Goal: Task Accomplishment & Management: Manage account settings

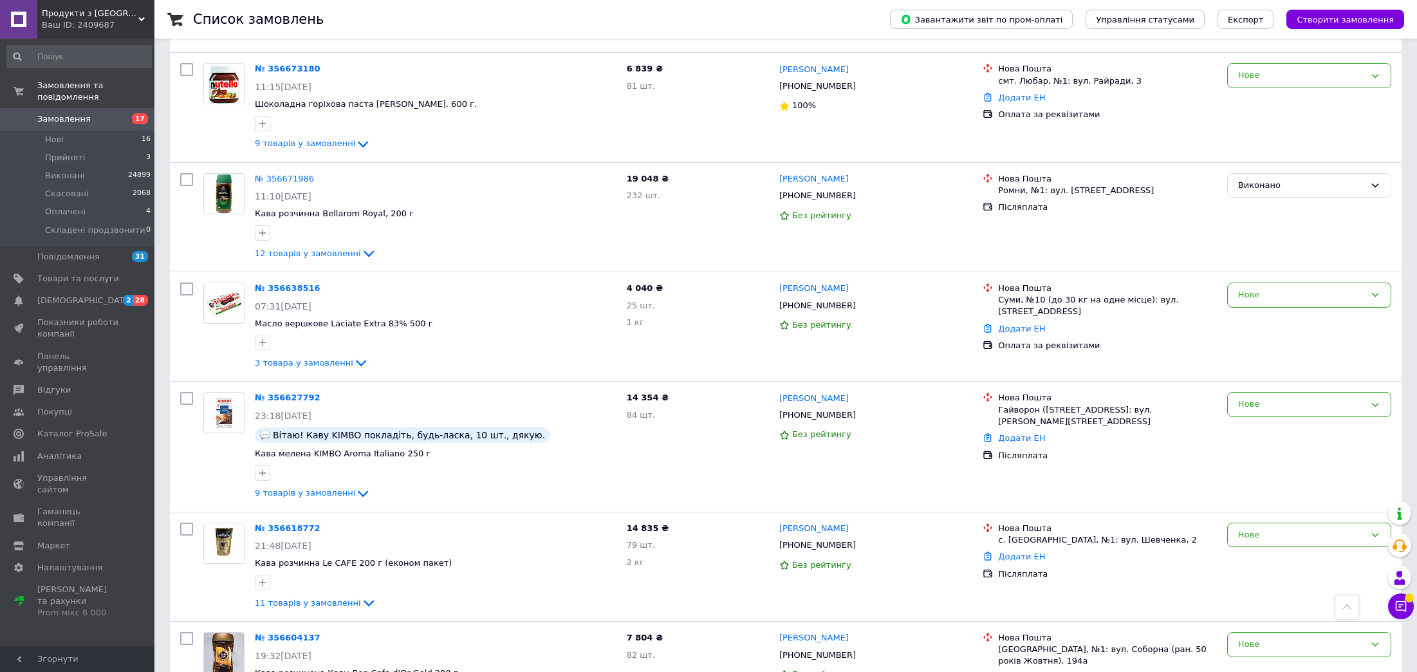
scroll to position [964, 0]
click at [268, 394] on link "№ 356627792" at bounding box center [288, 396] width 66 height 10
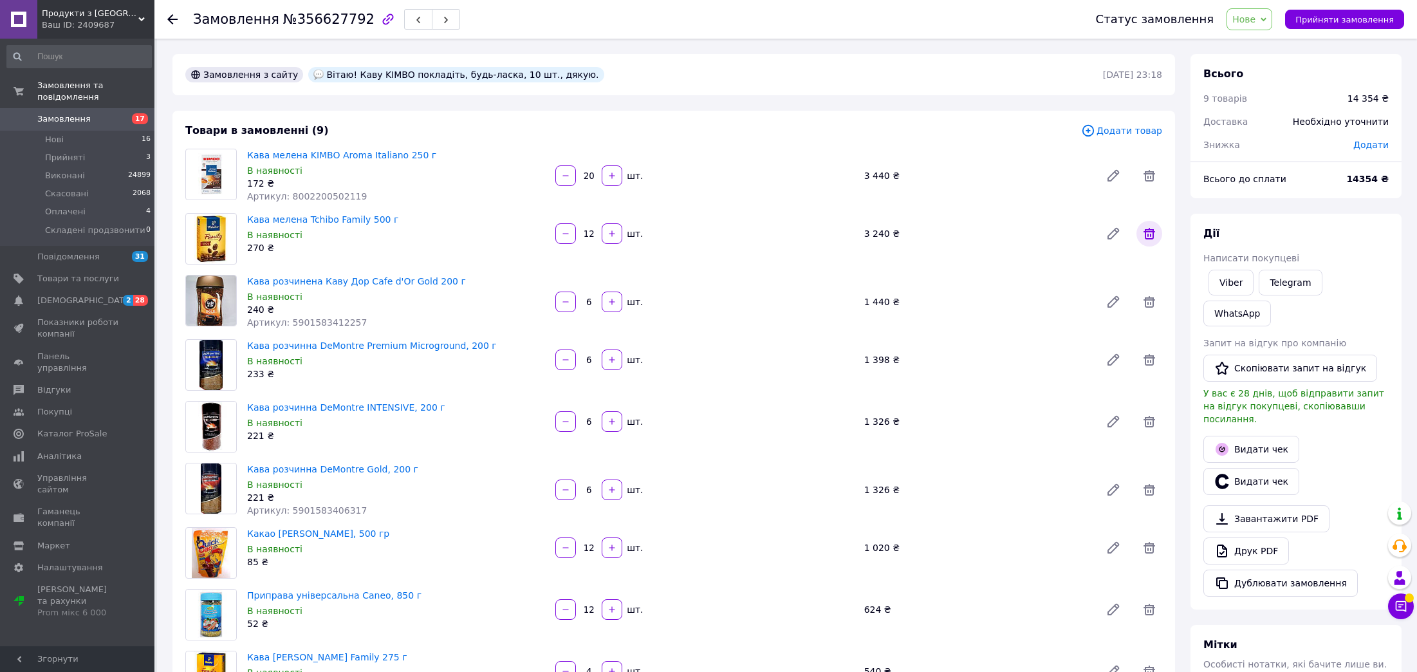
click at [1149, 237] on icon at bounding box center [1148, 233] width 15 height 15
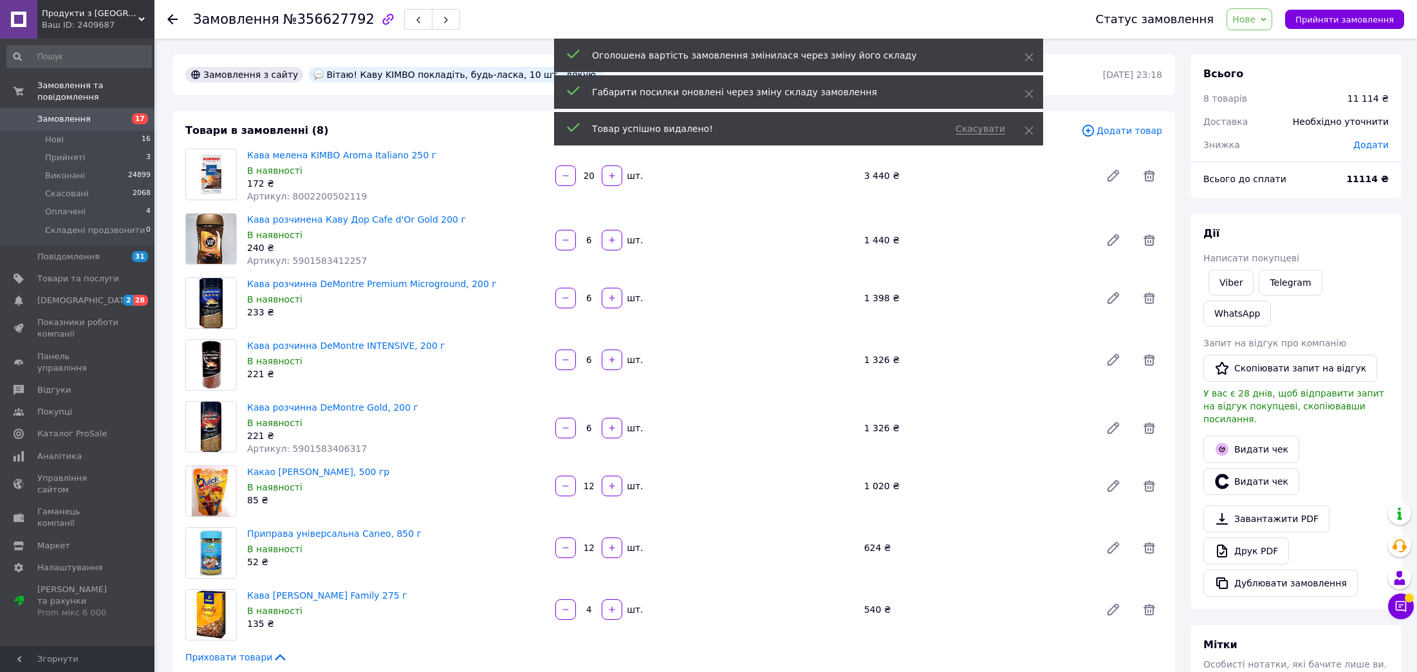
drag, startPoint x: 584, startPoint y: 177, endPoint x: 592, endPoint y: 179, distance: 8.0
click at [592, 179] on input "20" at bounding box center [588, 176] width 21 height 10
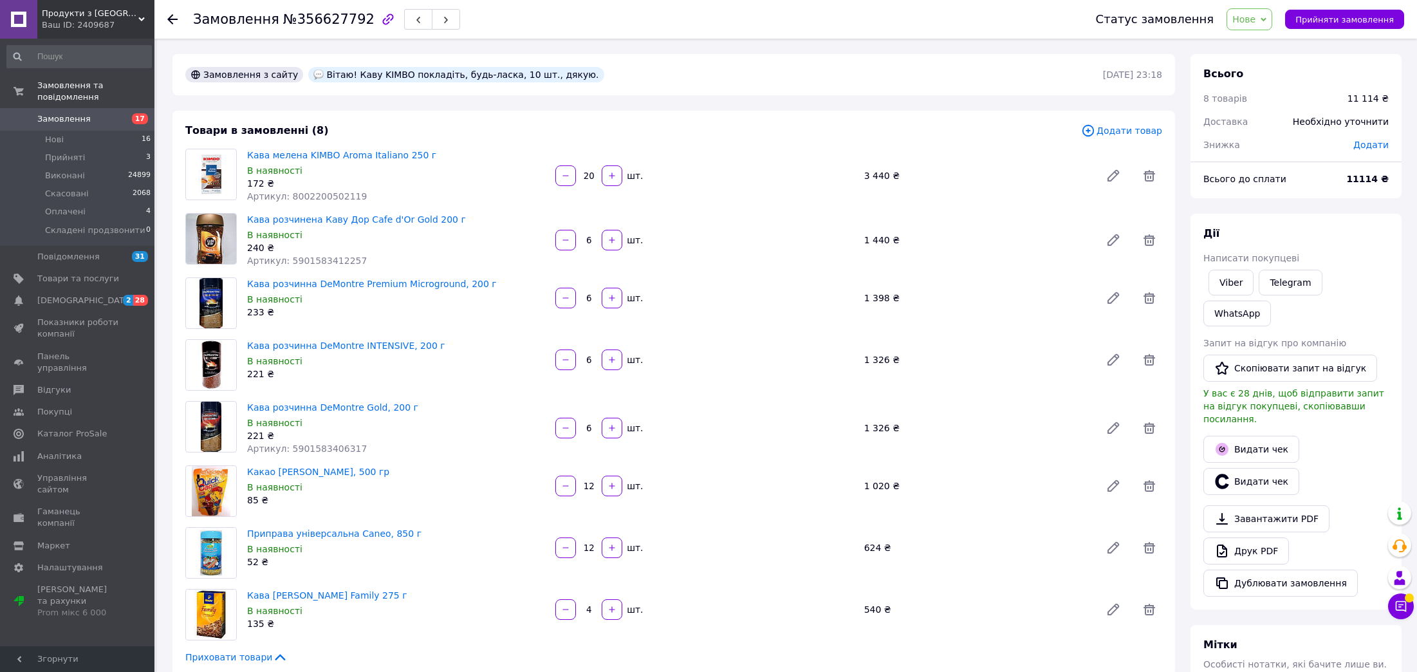
click at [590, 179] on input "20" at bounding box center [588, 176] width 21 height 10
click at [588, 177] on input "20" at bounding box center [588, 176] width 21 height 10
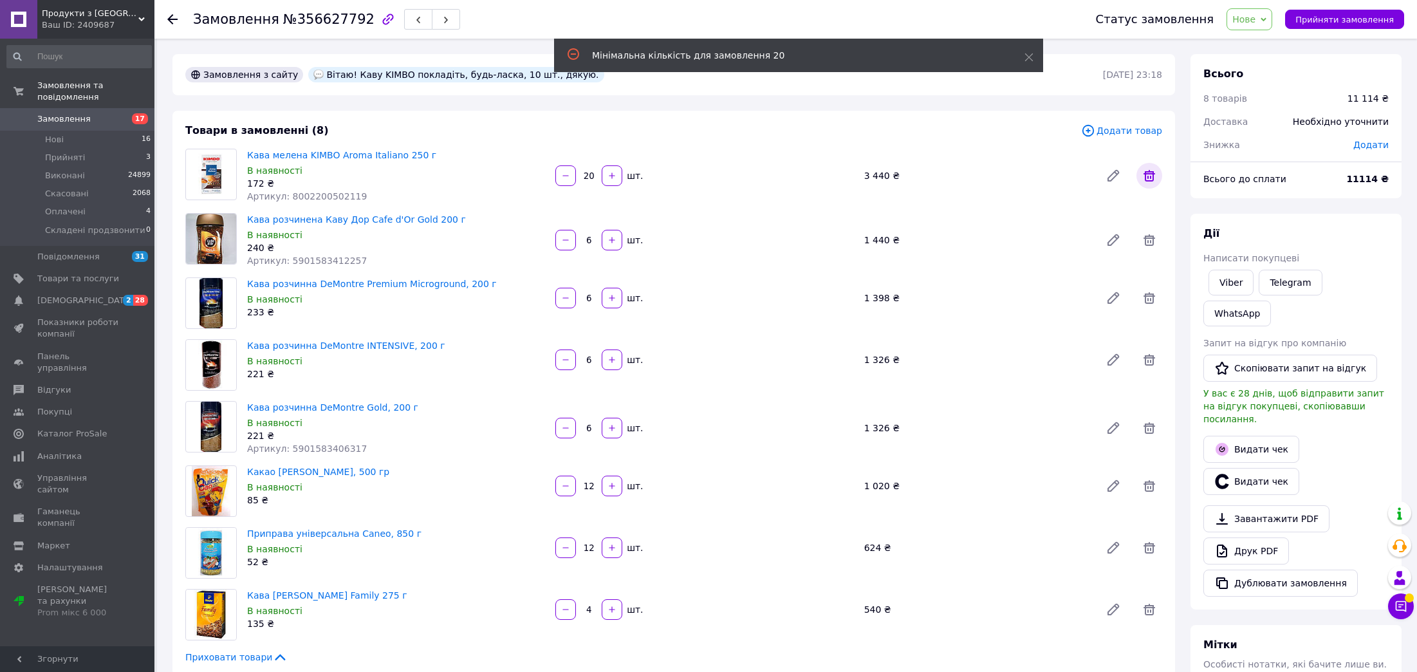
click at [1141, 178] on icon at bounding box center [1148, 175] width 15 height 15
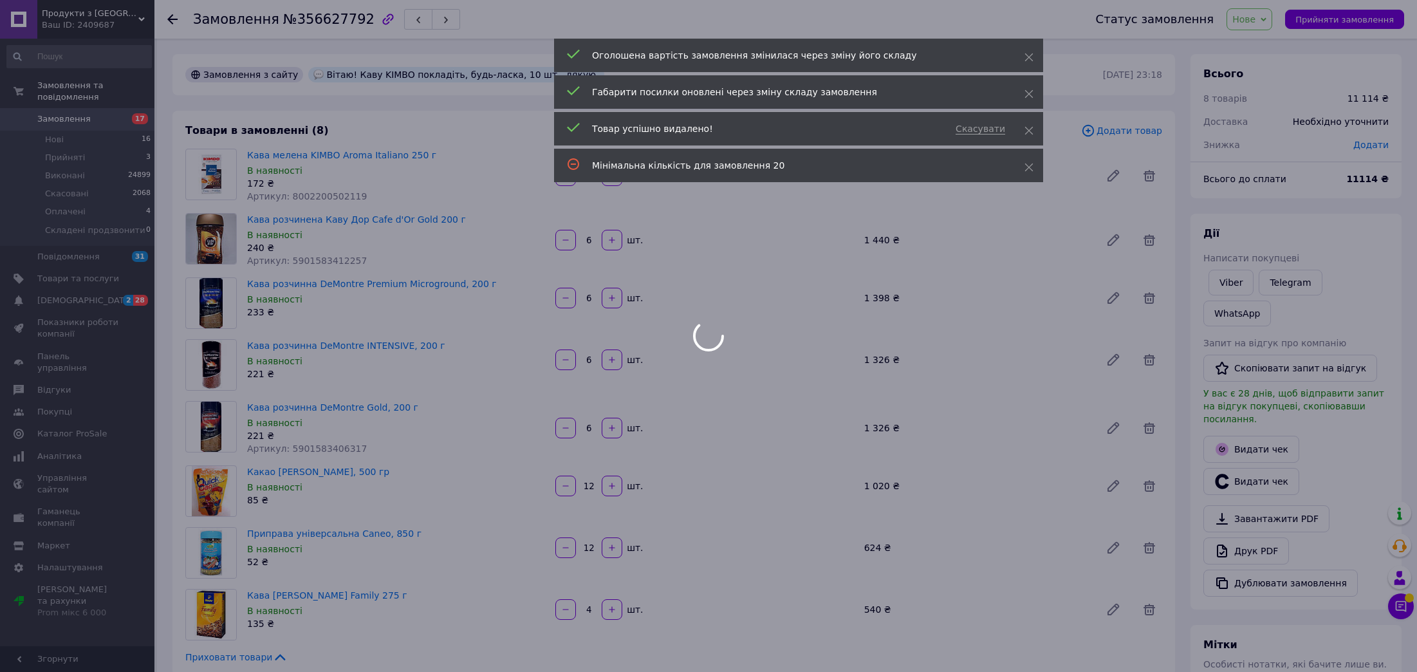
type input "6"
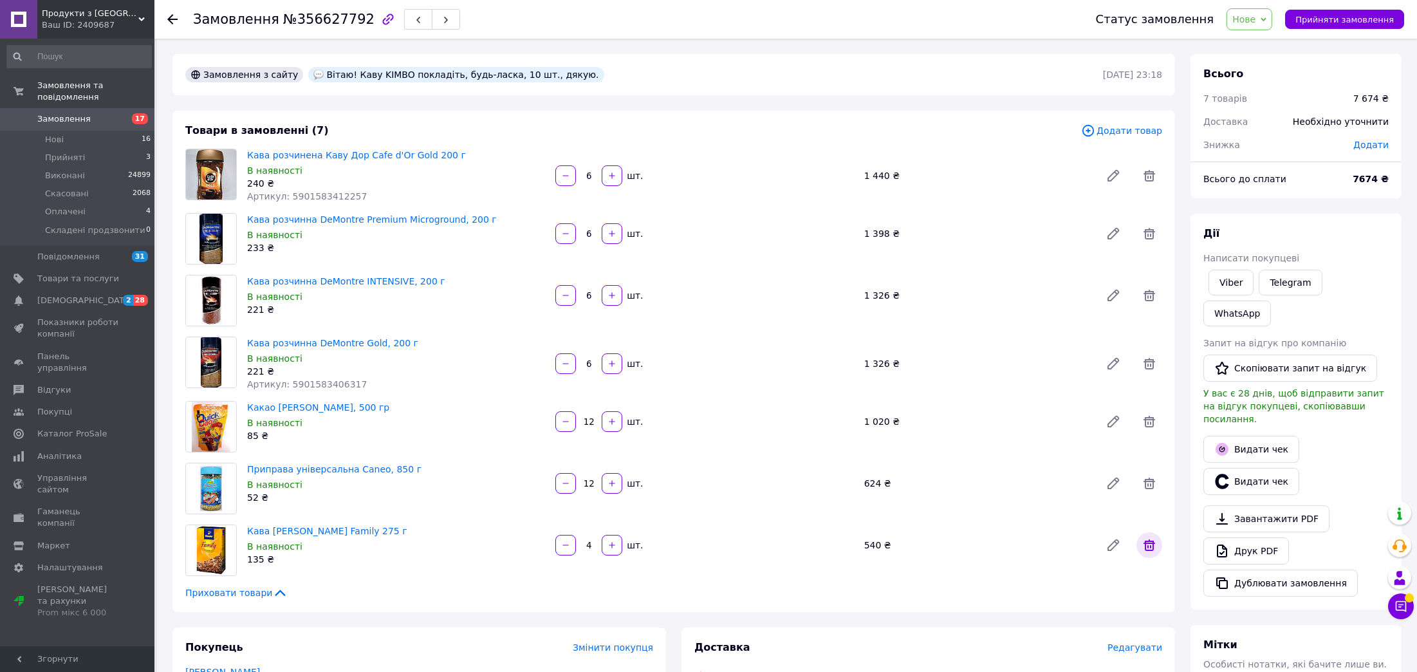
click at [1148, 551] on icon at bounding box center [1148, 544] width 15 height 15
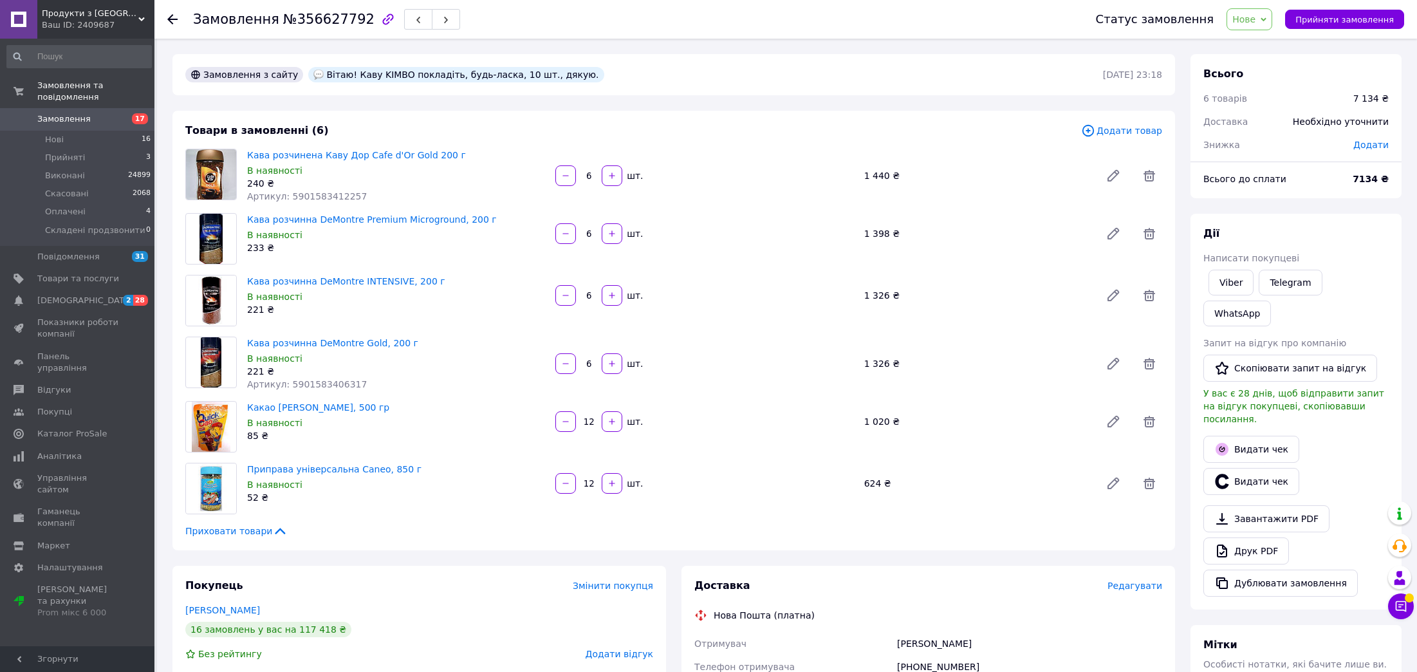
click at [1137, 127] on span "Додати товар" at bounding box center [1121, 131] width 81 height 14
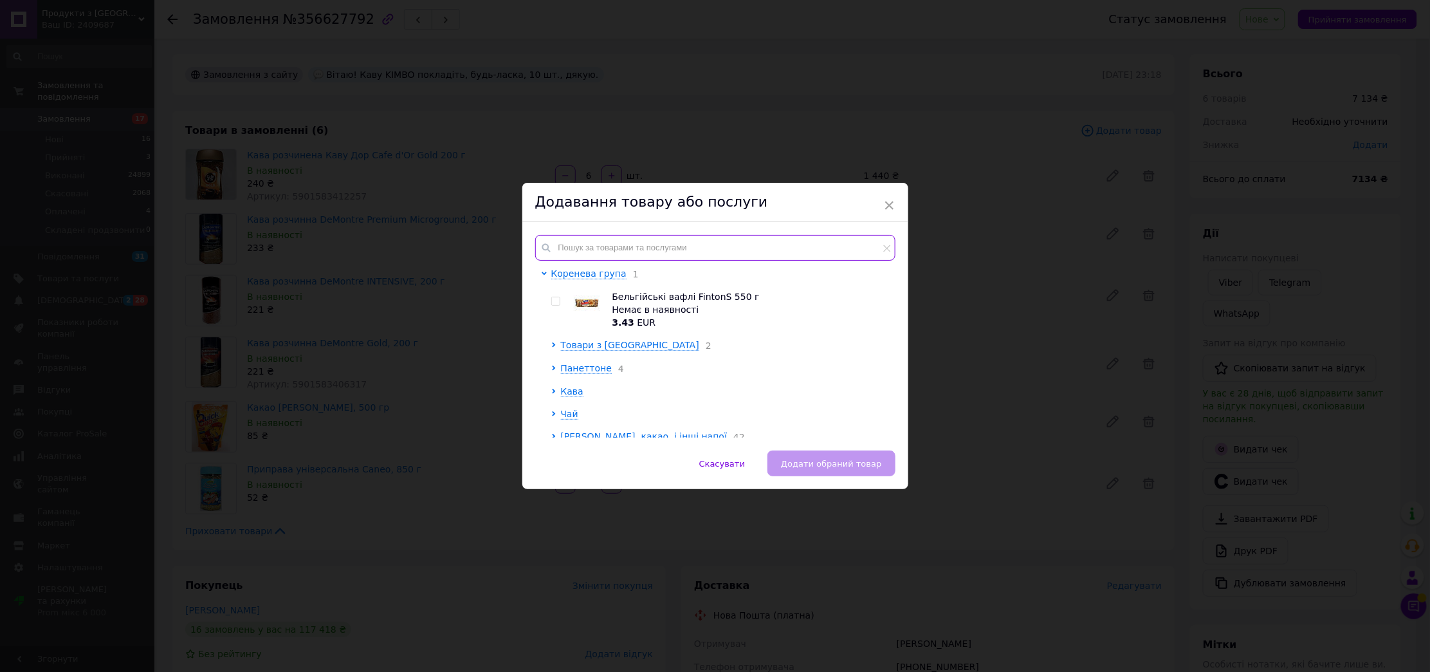
click at [683, 248] on input "text" at bounding box center [715, 248] width 360 height 26
paste input "380686275388"
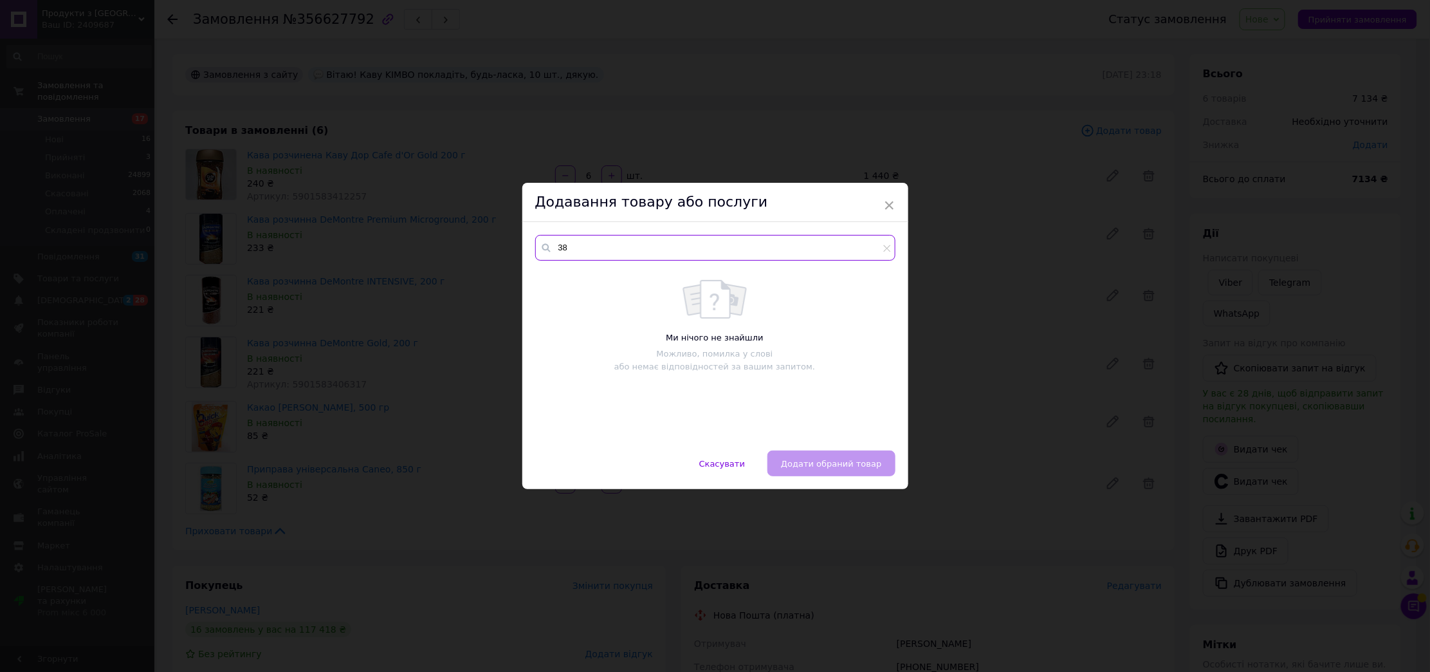
type input "3"
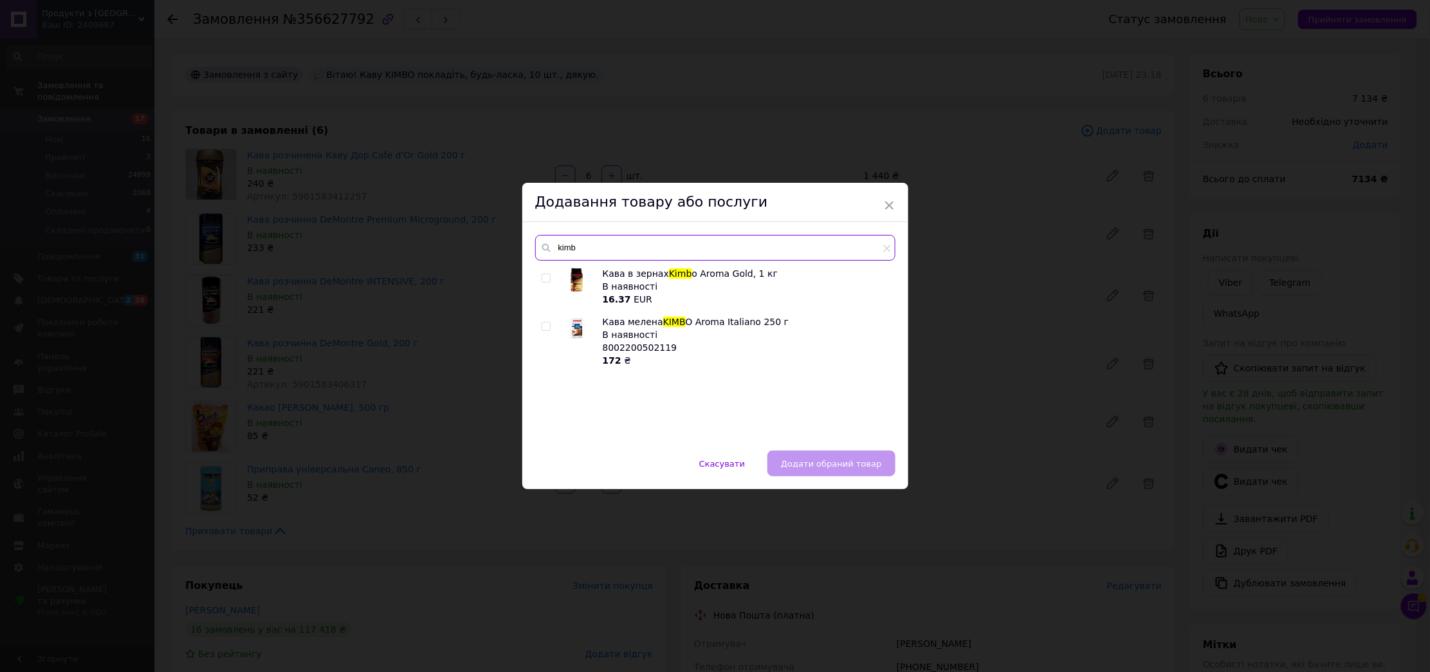
type input "kimb"
click at [669, 324] on span "KIMB" at bounding box center [674, 322] width 23 height 10
click at [546, 329] on input "checkbox" at bounding box center [546, 326] width 8 height 8
checkbox input "true"
click at [833, 461] on span "Додати обраний товар" at bounding box center [831, 464] width 100 height 10
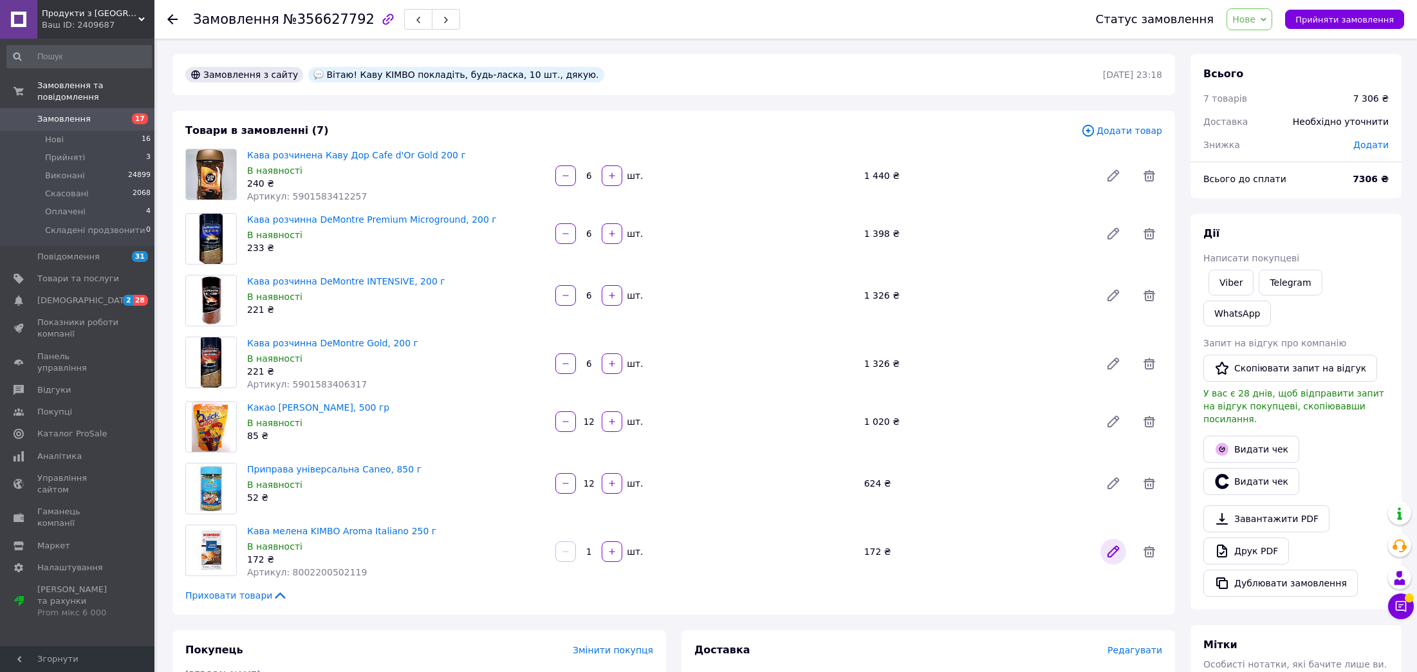
click at [1101, 553] on link at bounding box center [1113, 551] width 26 height 26
click at [597, 553] on input "1" at bounding box center [588, 552] width 21 height 10
type input "10"
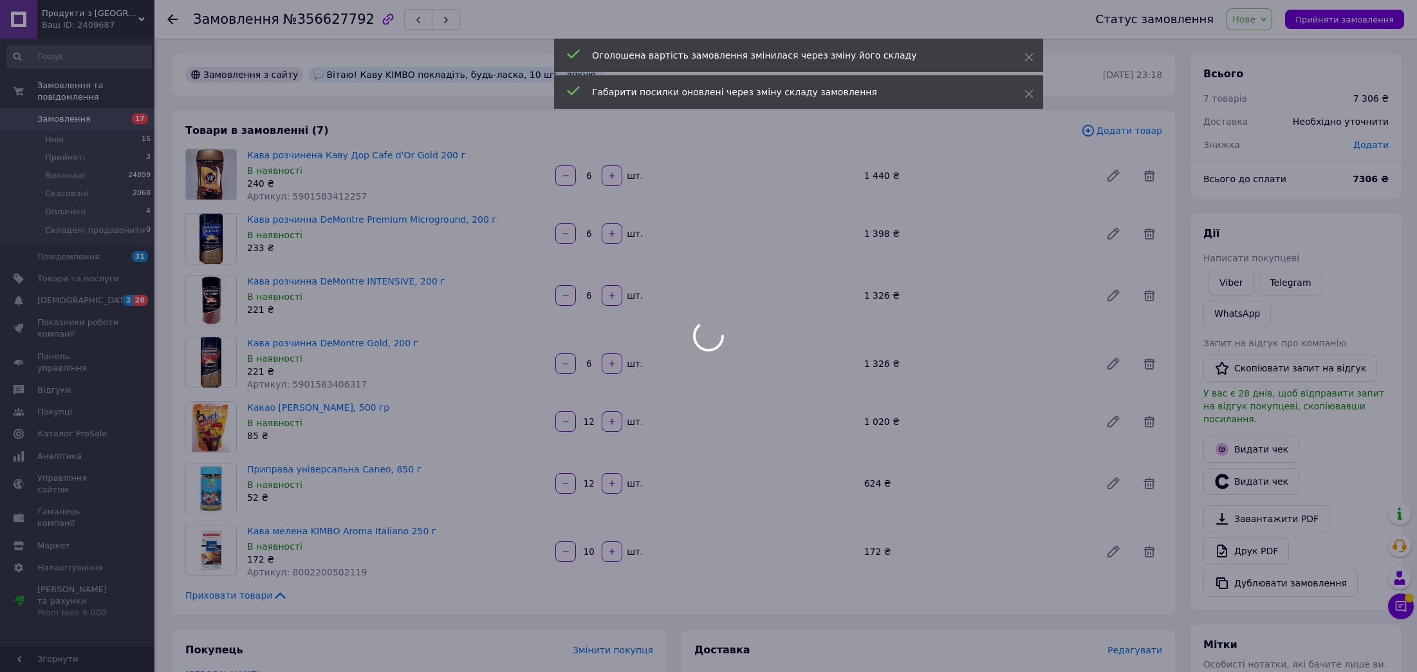
type input "10"
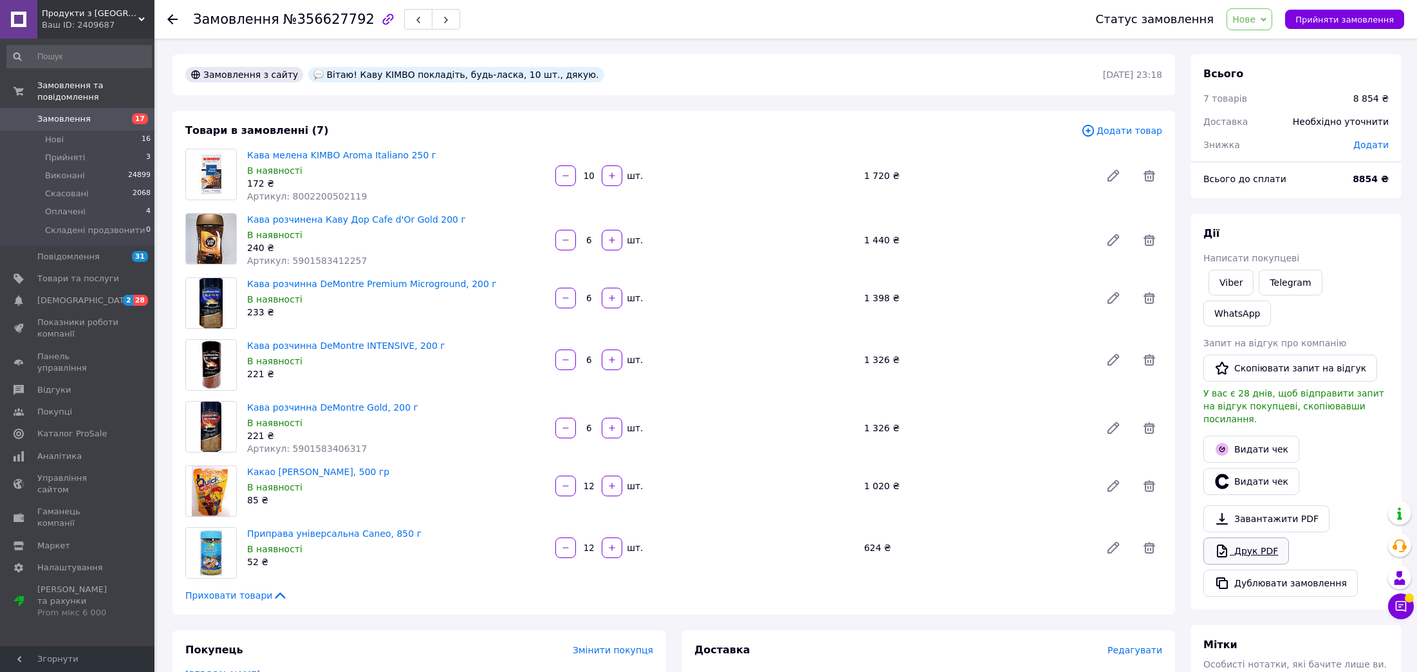
click at [1256, 537] on link "Друк PDF" at bounding box center [1246, 550] width 86 height 27
